Goal: Information Seeking & Learning: Learn about a topic

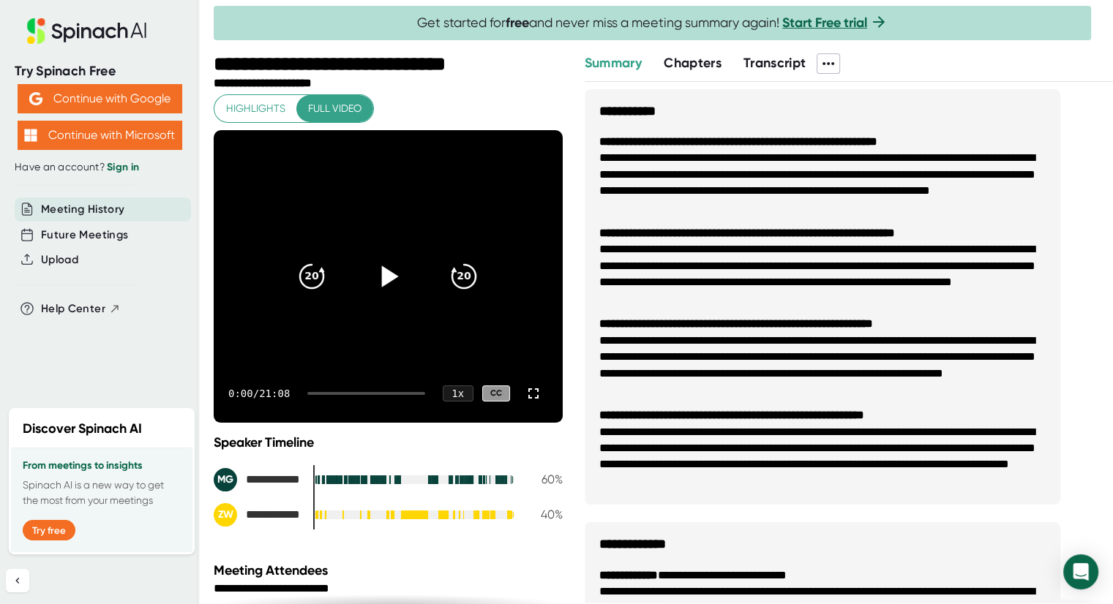
click at [382, 267] on icon at bounding box center [387, 276] width 37 height 37
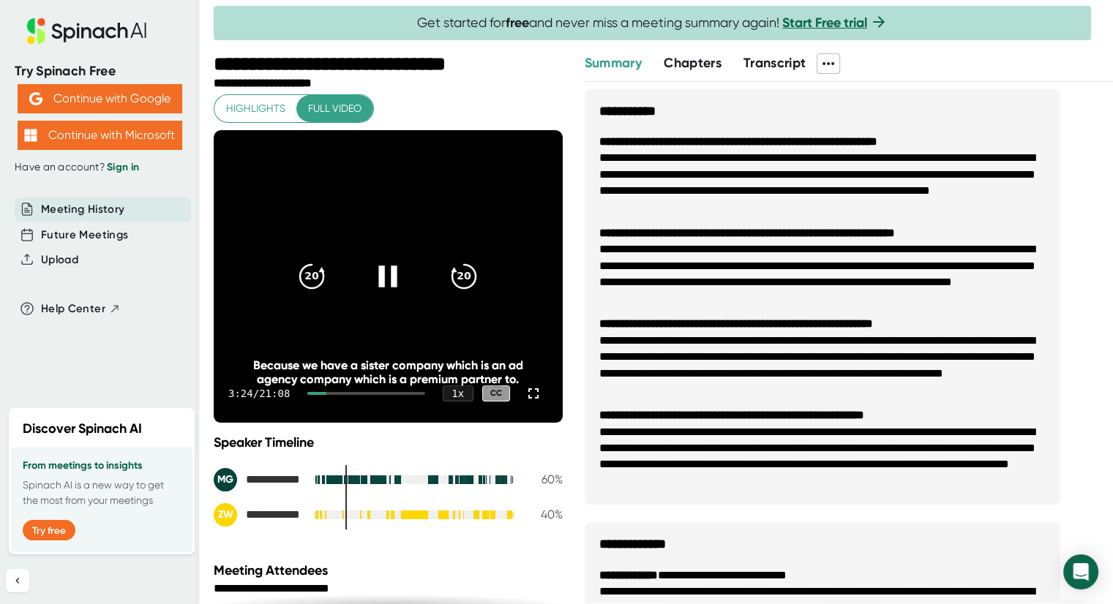
click at [372, 277] on icon at bounding box center [387, 276] width 37 height 37
